Goal: Transaction & Acquisition: Purchase product/service

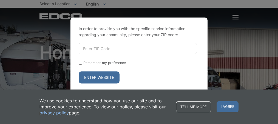
click at [90, 43] on input "Enter ZIP Code" at bounding box center [138, 49] width 118 height 12
type input "92019"
click at [105, 74] on button "Enter Website" at bounding box center [99, 78] width 41 height 12
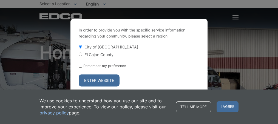
click at [79, 53] on input "El Cajon County" at bounding box center [81, 55] width 4 height 4
radio input "true"
click at [93, 82] on button "Enter Website" at bounding box center [99, 81] width 41 height 12
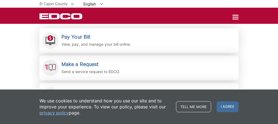
scroll to position [123, 0]
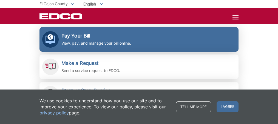
click at [70, 35] on h2 "Pay Your Bill" at bounding box center [96, 36] width 70 height 6
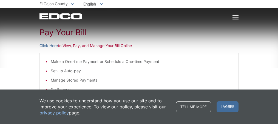
scroll to position [64, 0]
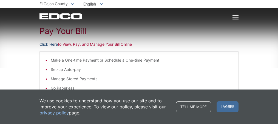
click at [53, 43] on link "Click Here" at bounding box center [48, 44] width 18 height 6
